Goal: Find specific page/section: Find specific page/section

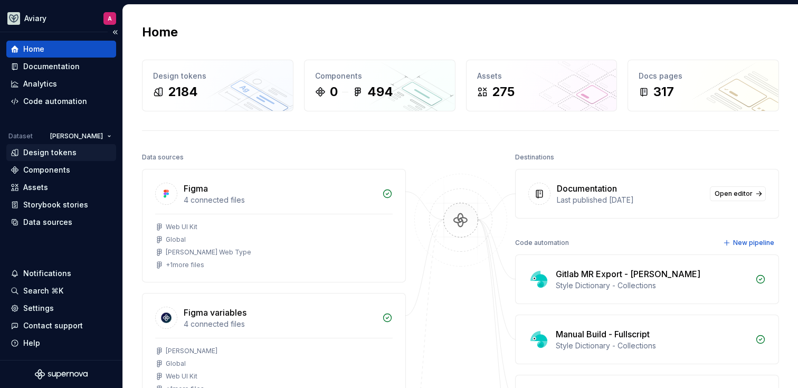
click at [96, 150] on div "Design tokens" at bounding box center [61, 152] width 101 height 11
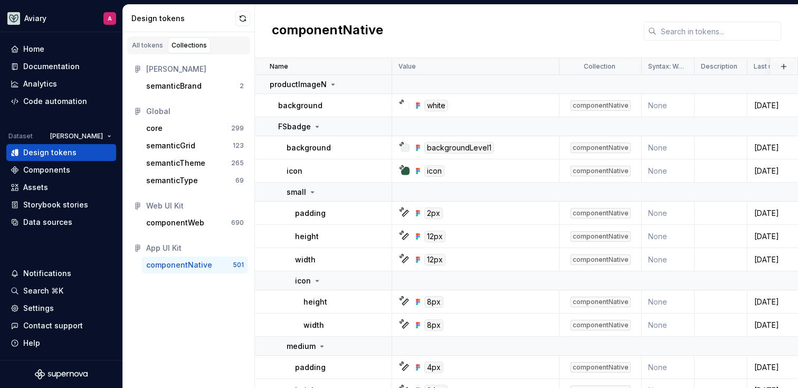
click at [682, 27] on input "text" at bounding box center [719, 31] width 125 height 19
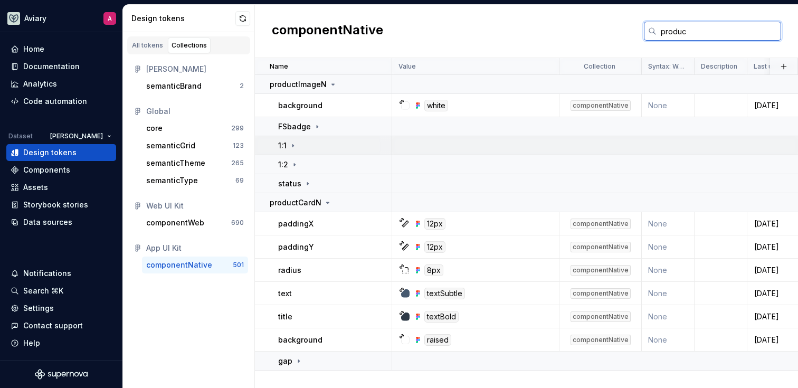
type input "produc"
click at [308, 148] on div "1:1" at bounding box center [334, 145] width 113 height 11
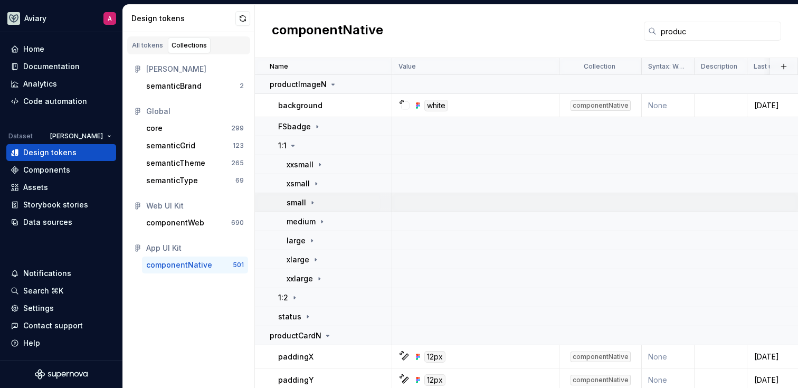
click at [319, 201] on div "small" at bounding box center [339, 202] width 105 height 11
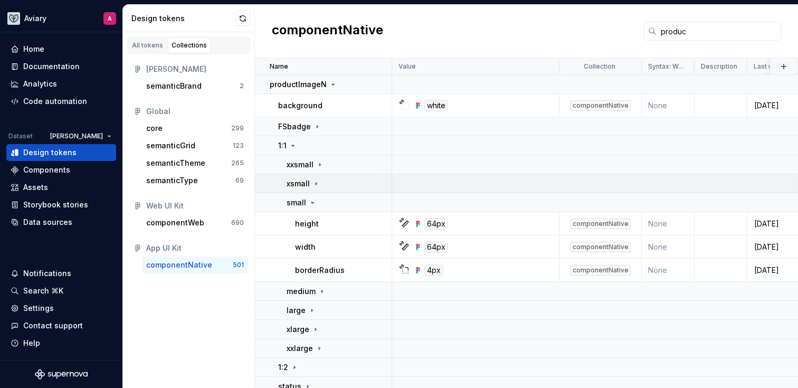
click at [319, 185] on icon at bounding box center [316, 184] width 8 height 8
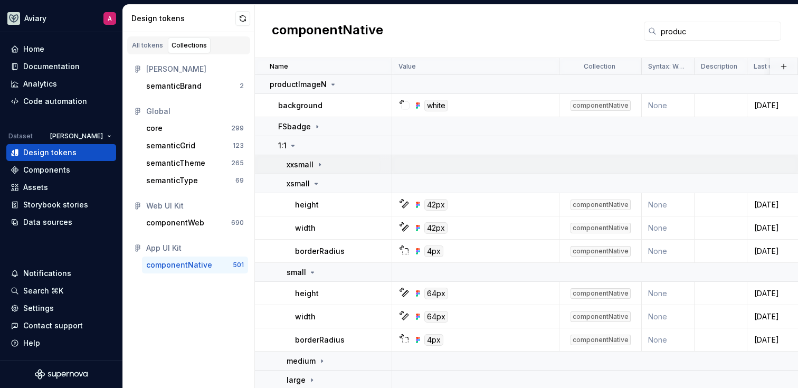
click at [322, 165] on icon at bounding box center [320, 165] width 8 height 8
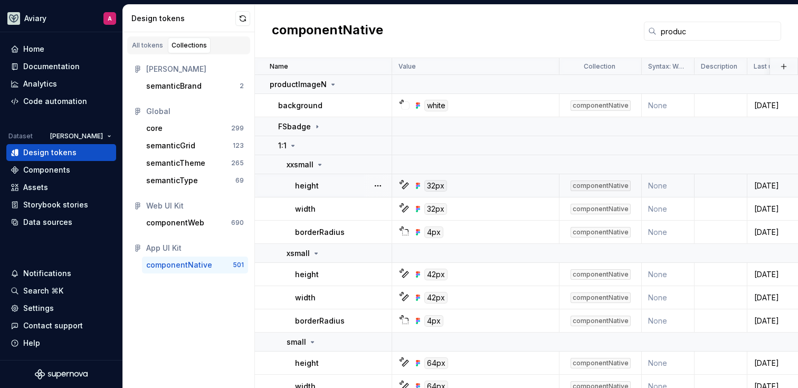
click at [321, 177] on td "height" at bounding box center [323, 185] width 137 height 23
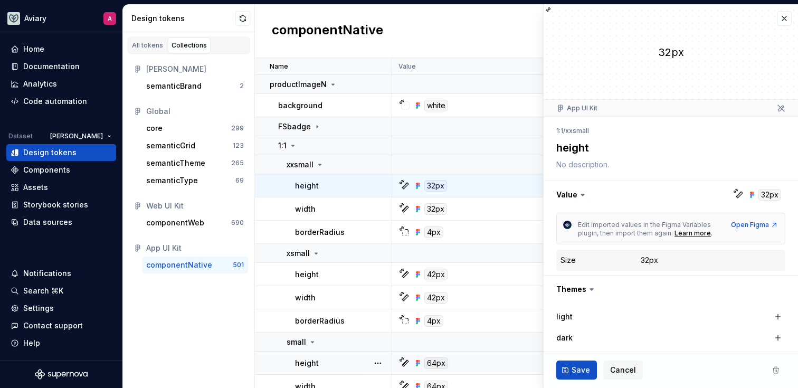
type textarea "*"
